Goal: Navigation & Orientation: Find specific page/section

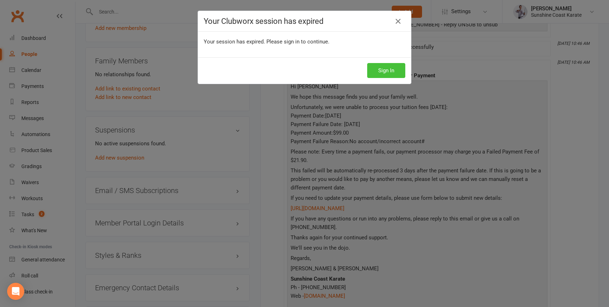
click at [387, 70] on button "Sign In" at bounding box center [386, 70] width 38 height 15
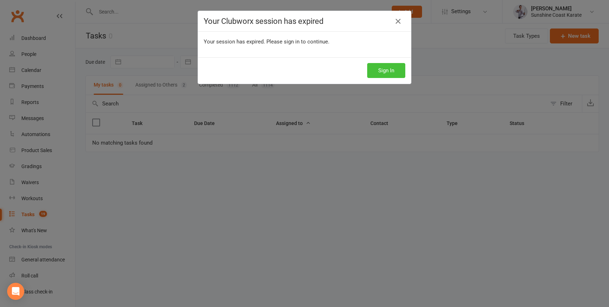
click at [393, 72] on button "Sign In" at bounding box center [386, 70] width 38 height 15
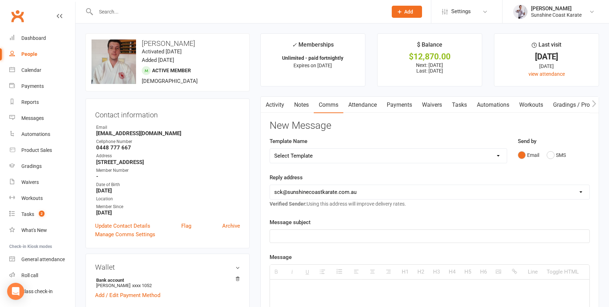
drag, startPoint x: 76, startPoint y: 24, endPoint x: 200, endPoint y: 222, distance: 233.5
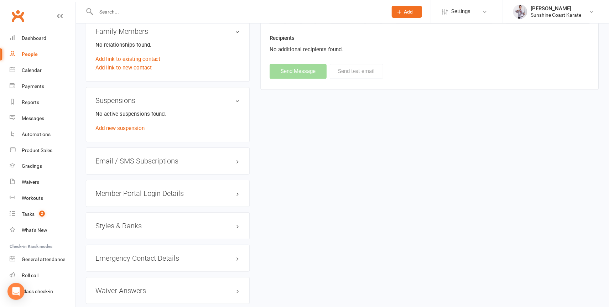
scroll to position [485, 0]
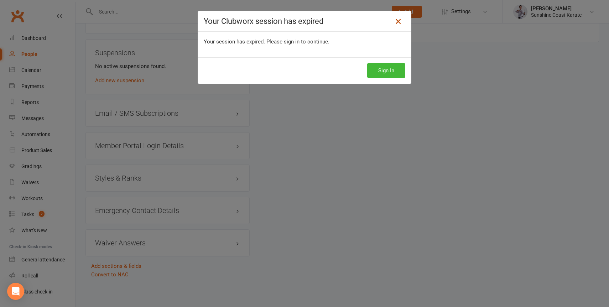
click at [397, 19] on icon at bounding box center [398, 21] width 9 height 9
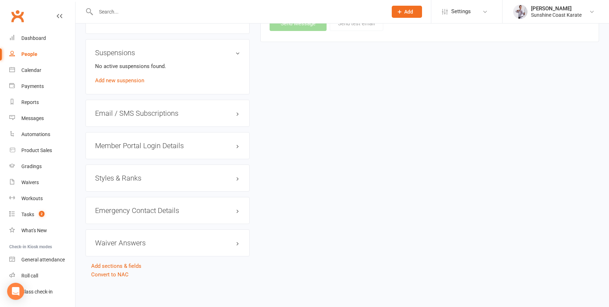
click at [139, 12] on input "text" at bounding box center [238, 12] width 289 height 10
click at [27, 71] on div "Calendar" at bounding box center [31, 70] width 20 height 6
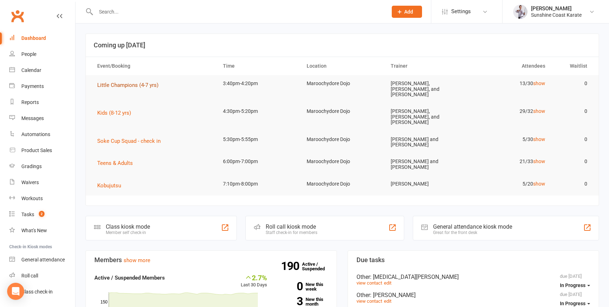
click at [118, 84] on span "Little Champions (4-7 yrs)" at bounding box center [127, 85] width 61 height 6
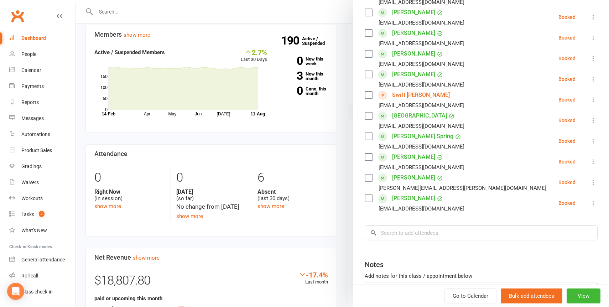
scroll to position [187, 0]
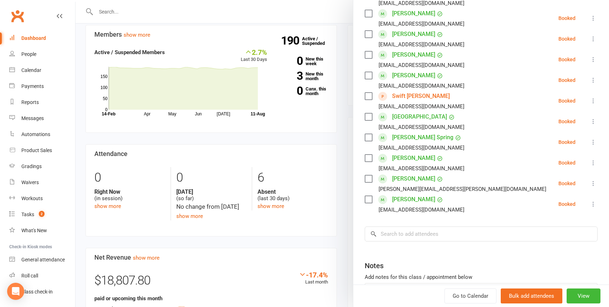
click at [397, 98] on link "Swift Molloy" at bounding box center [421, 95] width 58 height 11
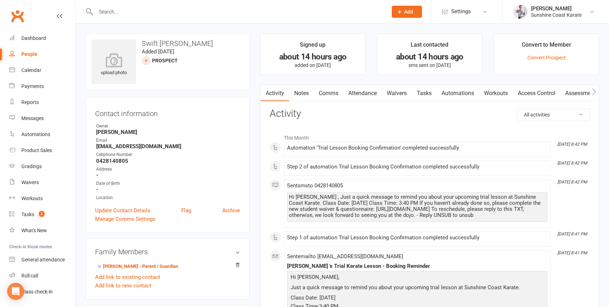
click at [324, 90] on link "Comms" at bounding box center [329, 93] width 30 height 16
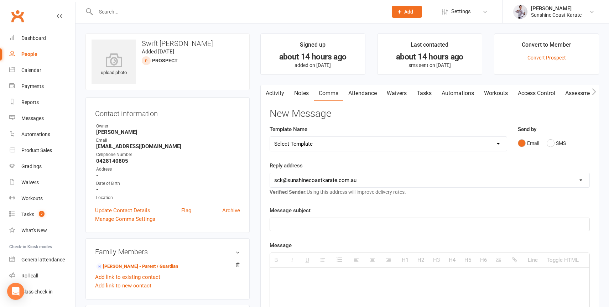
click at [274, 93] on link "Activity" at bounding box center [275, 93] width 29 height 16
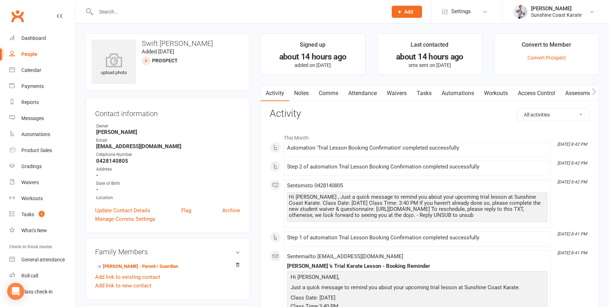
click at [364, 93] on link "Attendance" at bounding box center [362, 93] width 38 height 16
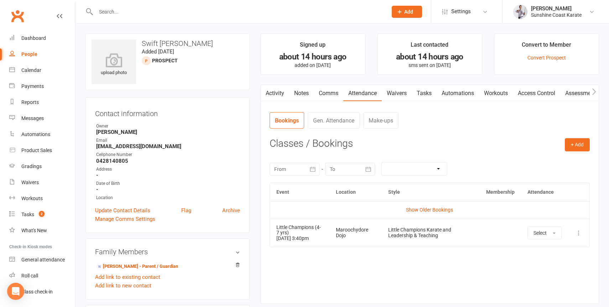
click at [579, 229] on button at bounding box center [579, 233] width 9 height 9
click at [539, 276] on link "Remove booking" at bounding box center [547, 275] width 71 height 14
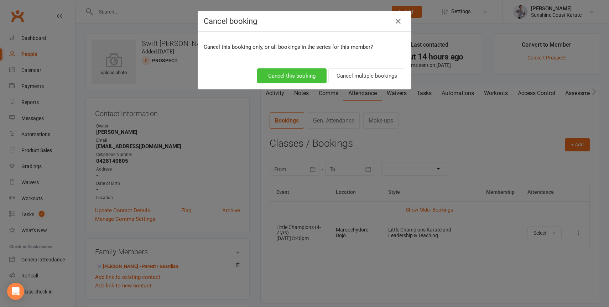
click at [295, 73] on button "Cancel this booking" at bounding box center [291, 75] width 69 height 15
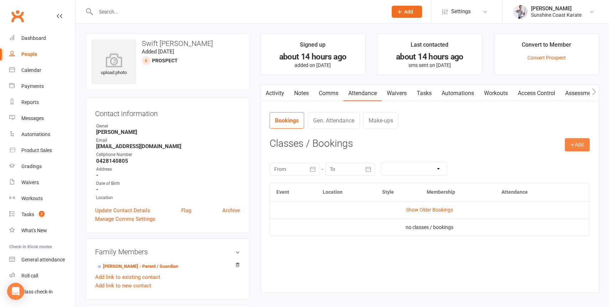
click at [575, 144] on button "+ Add" at bounding box center [577, 144] width 25 height 13
click at [539, 164] on link "Book Event" at bounding box center [554, 161] width 71 height 14
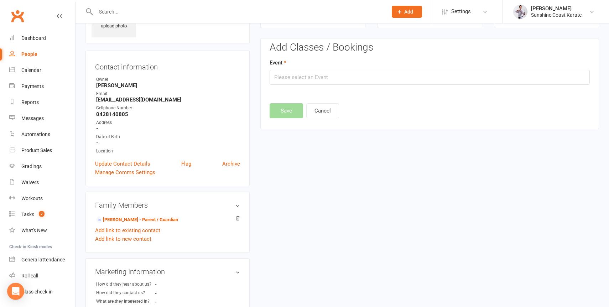
scroll to position [49, 0]
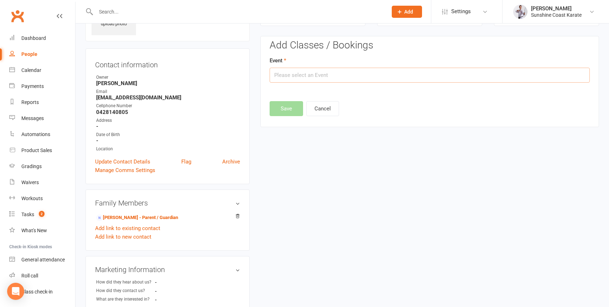
click at [304, 71] on input "text" at bounding box center [430, 75] width 320 height 15
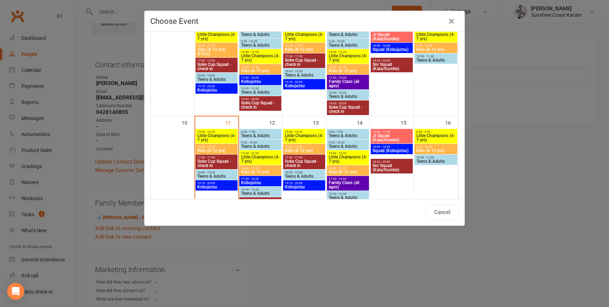
scroll to position [168, 0]
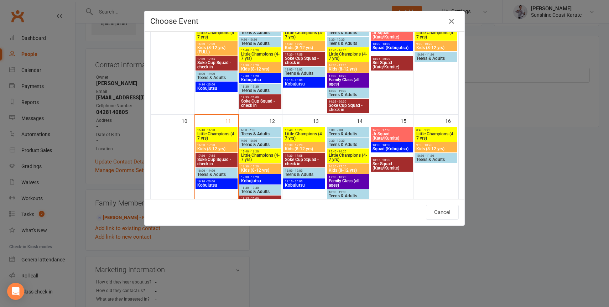
click at [347, 155] on span "Little Champions (4-7 yrs)" at bounding box center [347, 157] width 39 height 9
type input "Little Champions (4-7 yrs) - Aug 14, 2025 3:40:00 PM"
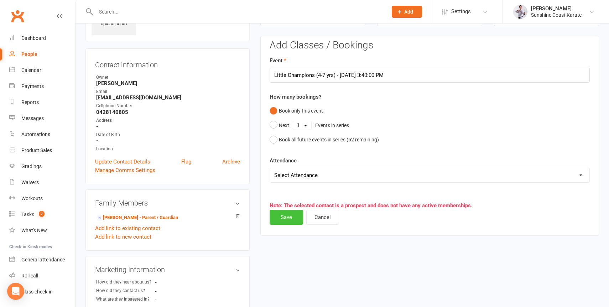
click at [287, 217] on button "Save" at bounding box center [286, 217] width 33 height 15
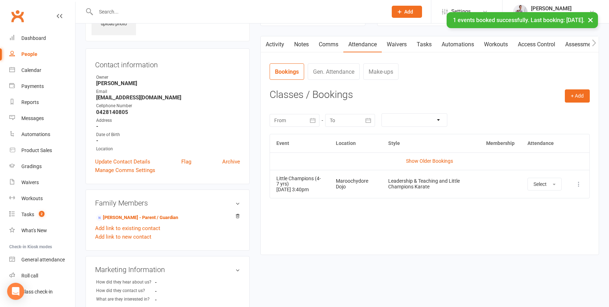
click at [442, 208] on div "Event Location Style Membership Attendance Show Older Bookings Little Champions…" at bounding box center [430, 189] width 320 height 110
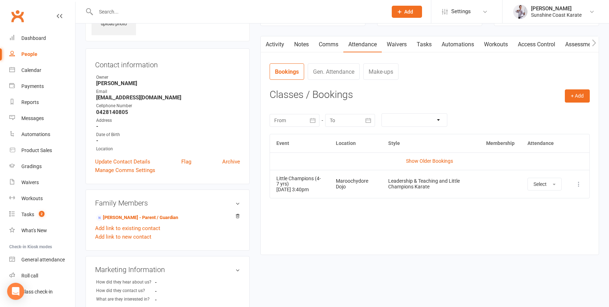
click at [285, 178] on div "Little Champions (4-7 yrs)" at bounding box center [299, 181] width 47 height 11
drag, startPoint x: 285, startPoint y: 178, endPoint x: 353, endPoint y: 201, distance: 71.0
click at [353, 201] on div "Event Location Style Membership Attendance Show Older Bookings Little Champions…" at bounding box center [430, 189] width 320 height 110
click at [359, 185] on div "Maroochydore Dojo" at bounding box center [356, 183] width 40 height 11
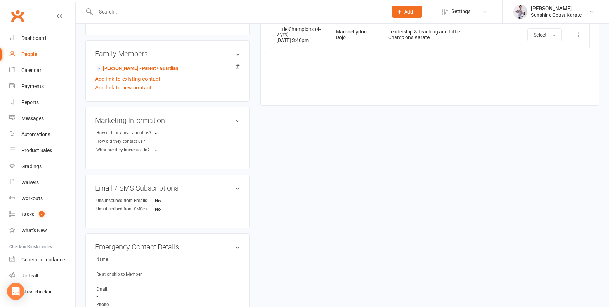
scroll to position [0, 0]
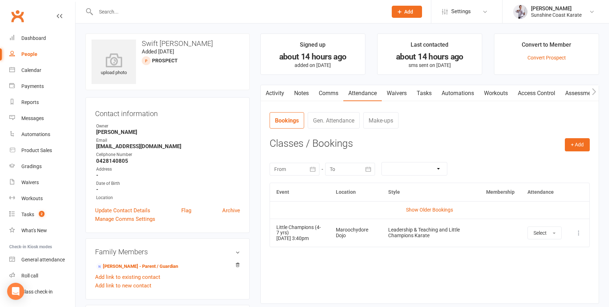
click at [173, 10] on input "text" at bounding box center [238, 12] width 289 height 10
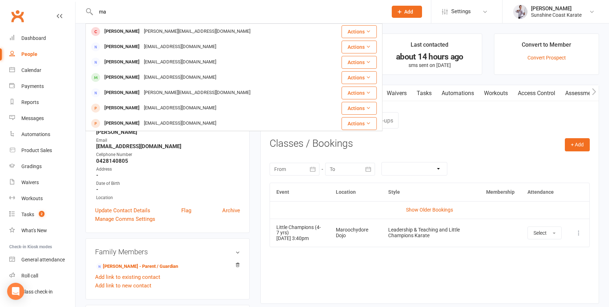
type input "m"
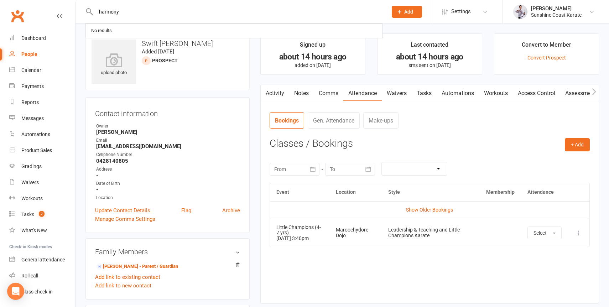
type input "harmony"
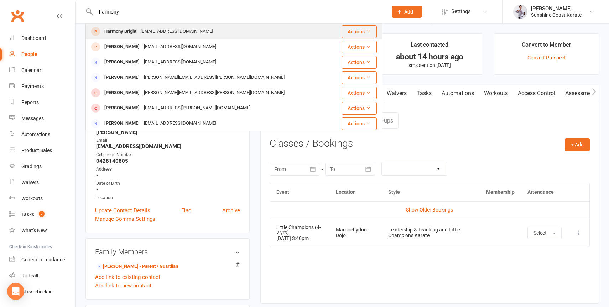
click at [136, 31] on div "Harmony Bright" at bounding box center [120, 31] width 36 height 10
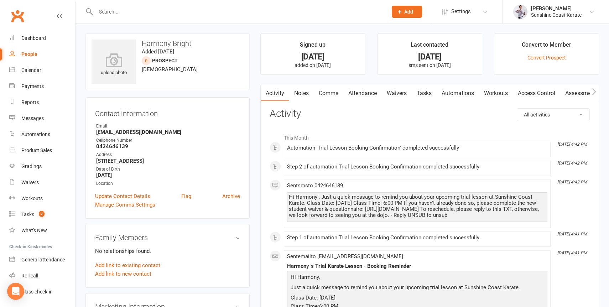
click at [359, 92] on link "Attendance" at bounding box center [362, 93] width 38 height 16
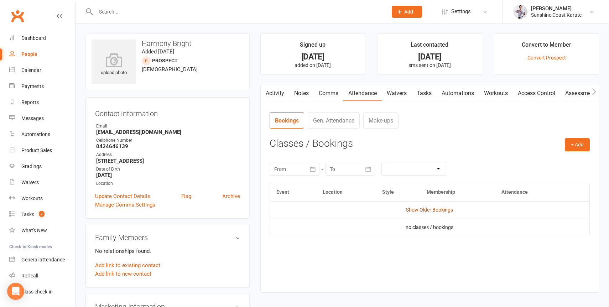
click at [429, 209] on link "Show Older Bookings" at bounding box center [429, 210] width 47 height 6
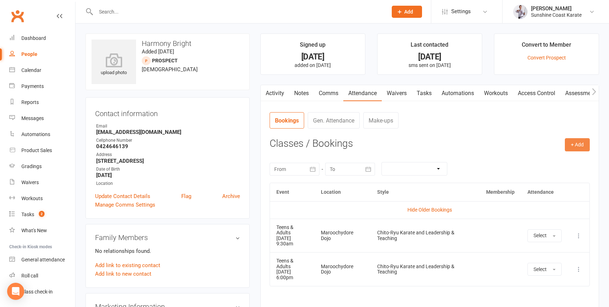
click at [581, 145] on button "+ Add" at bounding box center [577, 144] width 25 height 13
click at [540, 157] on link "Book Event" at bounding box center [554, 161] width 71 height 14
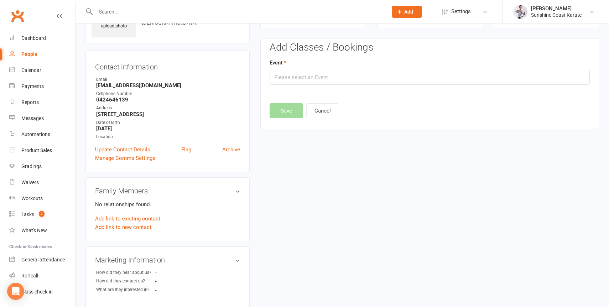
scroll to position [49, 0]
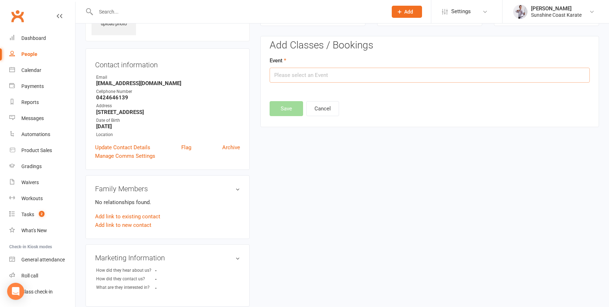
click at [305, 80] on input "text" at bounding box center [430, 75] width 320 height 15
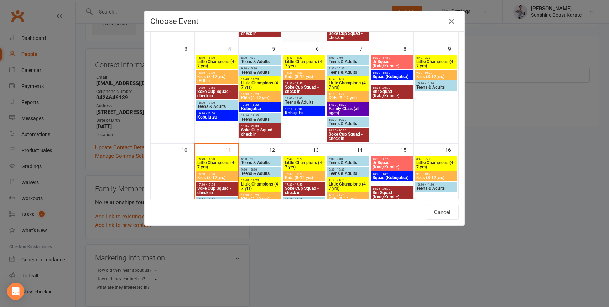
scroll to position [141, 0]
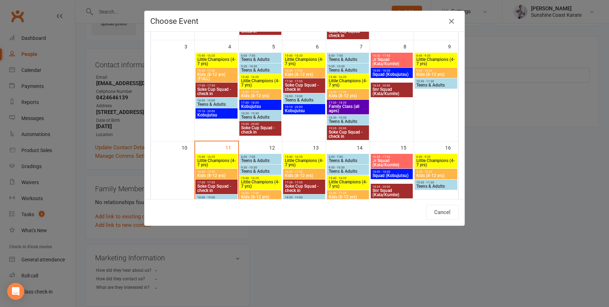
click at [259, 167] on span "9:30 - 10:30" at bounding box center [260, 167] width 39 height 3
type input "Teens & Adults - Aug 12, 2025 9:30:00 AM"
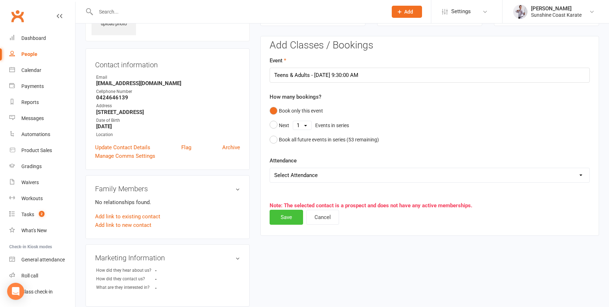
click at [285, 216] on button "Save" at bounding box center [286, 217] width 33 height 15
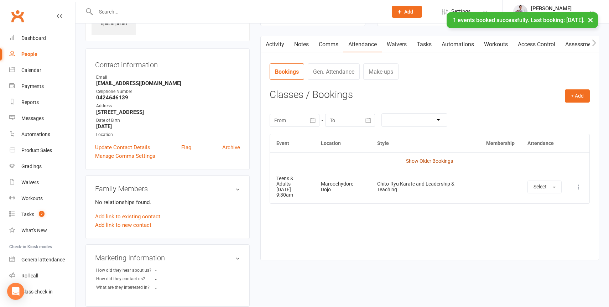
click at [428, 164] on link "Show Older Bookings" at bounding box center [429, 161] width 47 height 6
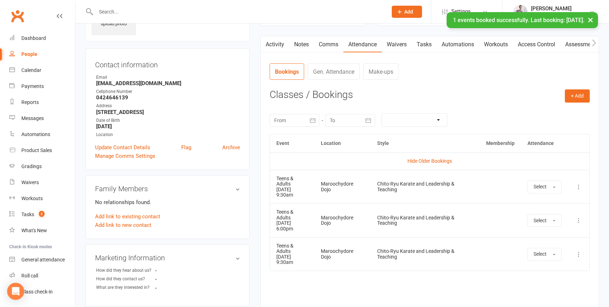
click at [579, 183] on icon at bounding box center [578, 186] width 7 height 7
click at [527, 223] on link "Delete booking" at bounding box center [547, 229] width 71 height 14
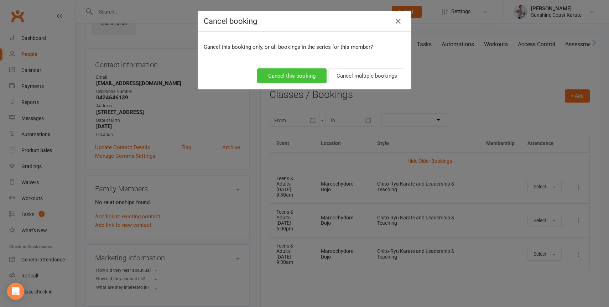
click at [289, 75] on button "Cancel this booking" at bounding box center [291, 75] width 69 height 15
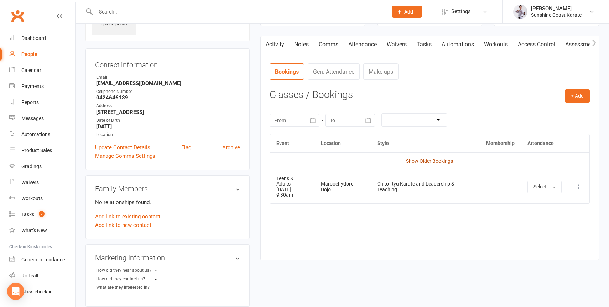
click at [426, 159] on link "Show Older Bookings" at bounding box center [429, 161] width 47 height 6
click at [579, 184] on icon at bounding box center [578, 186] width 7 height 7
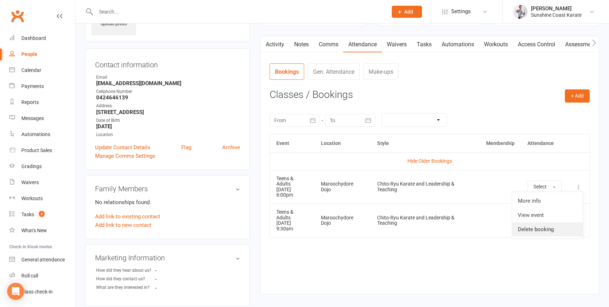
click at [544, 228] on link "Delete booking" at bounding box center [547, 229] width 71 height 14
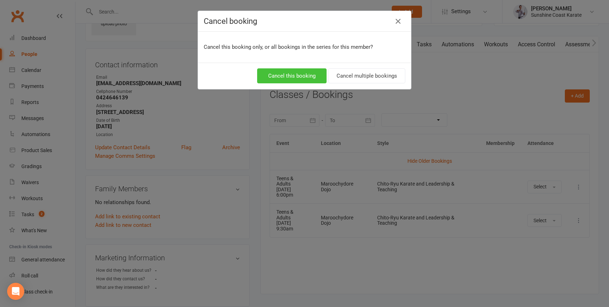
click at [291, 75] on button "Cancel this booking" at bounding box center [291, 75] width 69 height 15
